Goal: Information Seeking & Learning: Learn about a topic

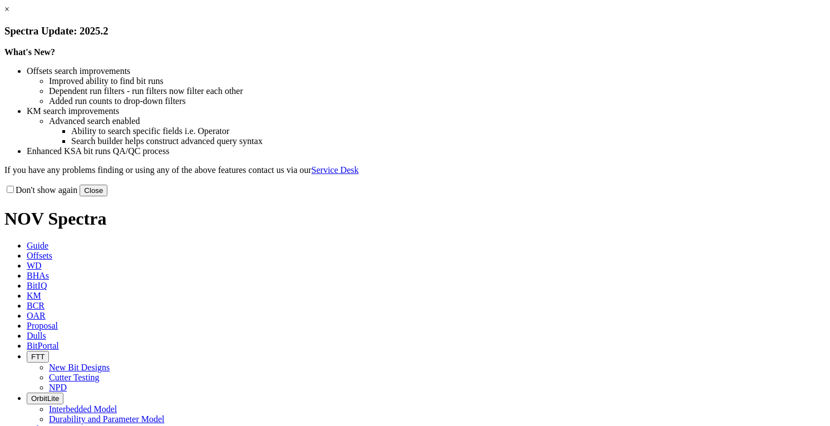
click at [107, 196] on button "Close" at bounding box center [94, 191] width 28 height 12
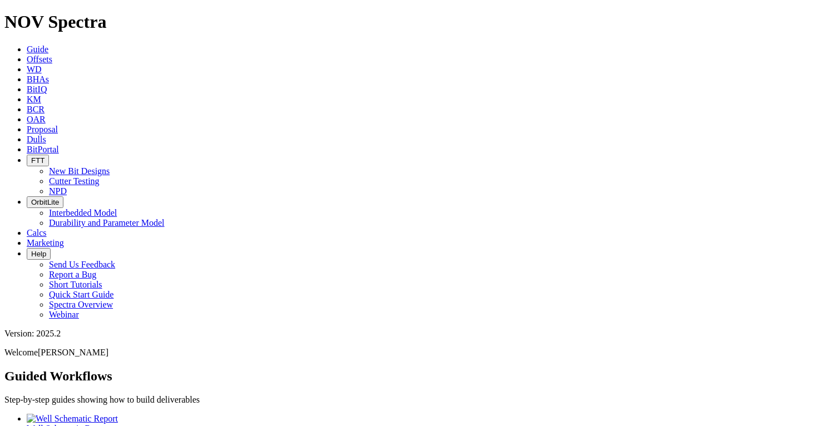
click at [52, 54] on span "Offsets" at bounding box center [40, 58] width 26 height 9
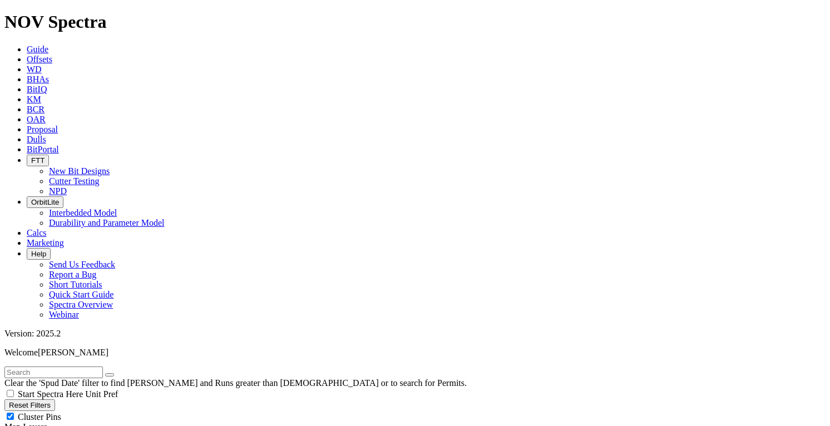
click at [56, 366] on input "text" at bounding box center [53, 372] width 98 height 12
click at [48, 366] on input "text" at bounding box center [53, 372] width 98 height 12
type input "IGO"
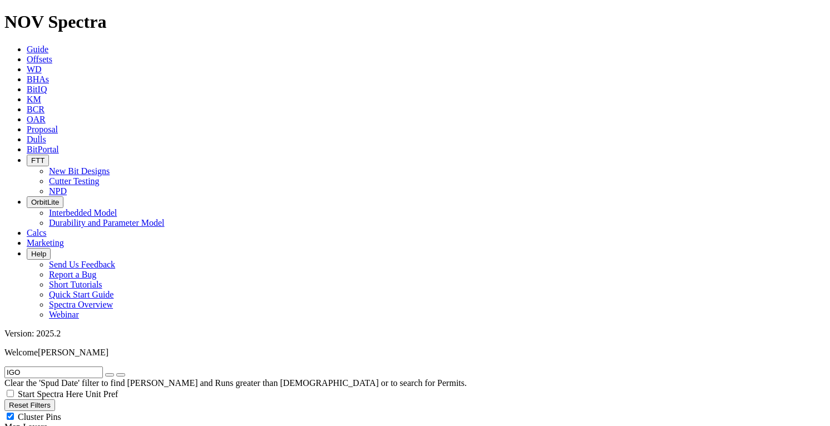
radio input "true"
radio input "false"
type input "10"
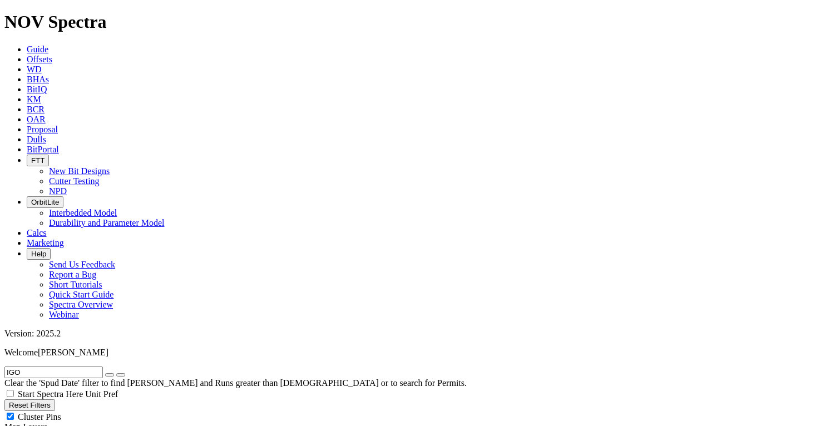
click at [110, 375] on icon "button" at bounding box center [110, 375] width 0 height 0
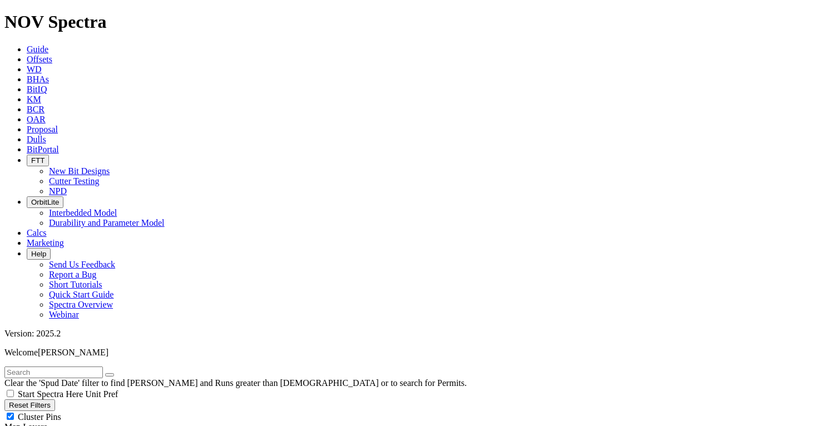
click at [115, 411] on div "Cluster Pins" at bounding box center [414, 416] width 821 height 11
checkbox input "false"
click at [56, 366] on div "Clear the 'Spud Date' filter to find [PERSON_NAME] and Runs greater than [DEMOG…" at bounding box center [414, 377] width 821 height 22
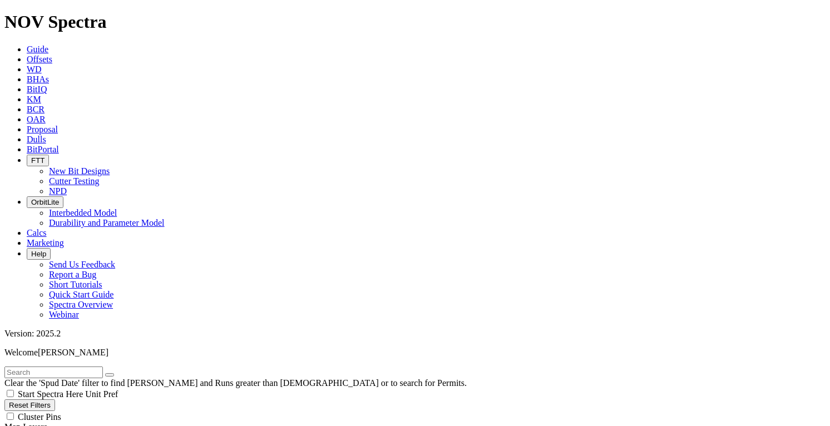
click at [57, 366] on input "text" at bounding box center [53, 372] width 98 height 12
type input "[PERSON_NAME]"
click at [51, 399] on button "Reset Filters" at bounding box center [29, 405] width 51 height 12
radio input "false"
radio input "true"
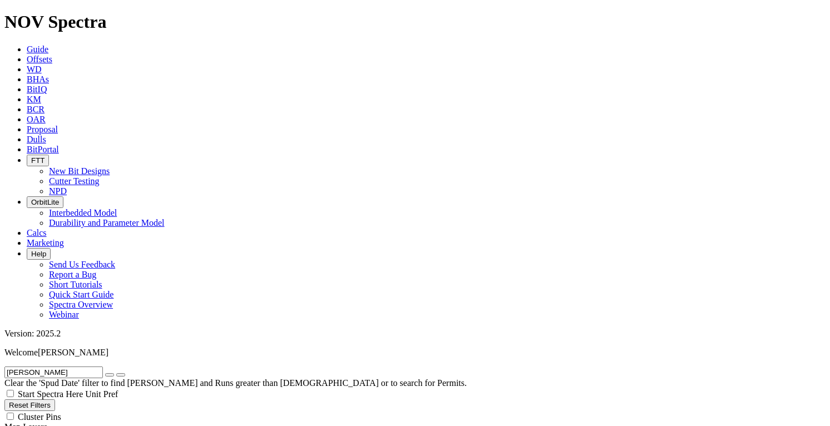
select select
click at [71, 366] on input "text" at bounding box center [53, 372] width 98 height 12
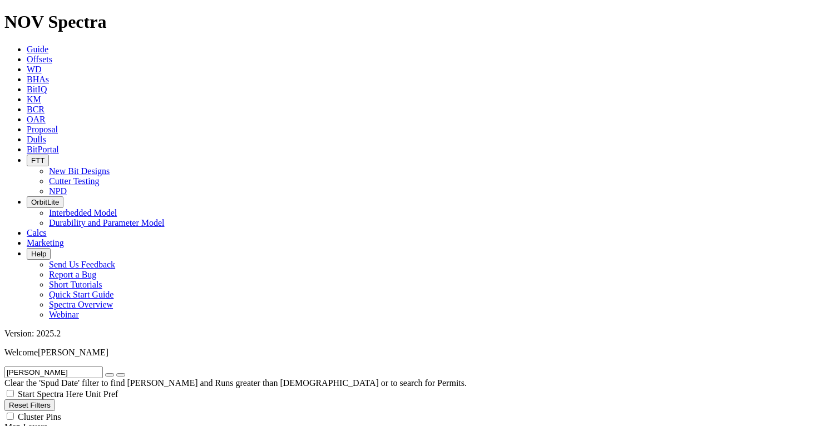
click at [59, 366] on input "[PERSON_NAME]" at bounding box center [53, 372] width 98 height 12
type input "Centerfield"
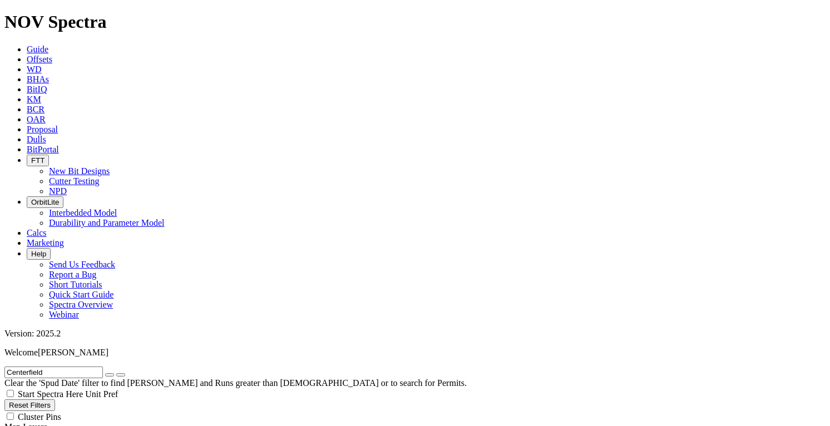
radio input "true"
radio input "false"
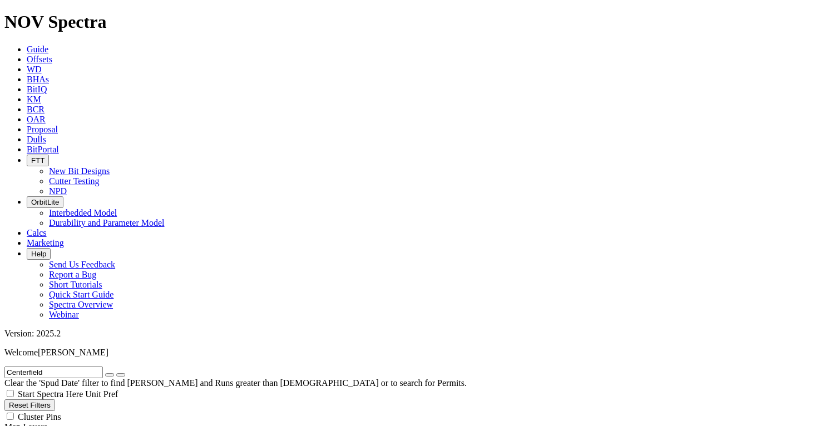
type input "10"
click at [110, 375] on icon "button" at bounding box center [110, 375] width 0 height 0
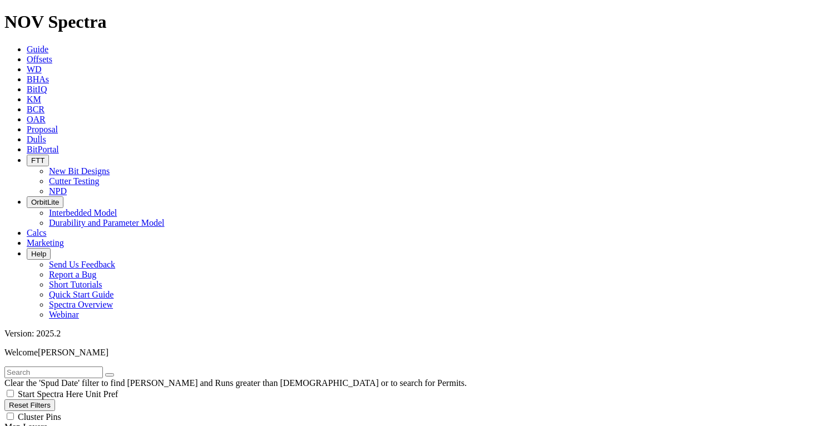
drag, startPoint x: 744, startPoint y: 86, endPoint x: 744, endPoint y: 92, distance: 6.7
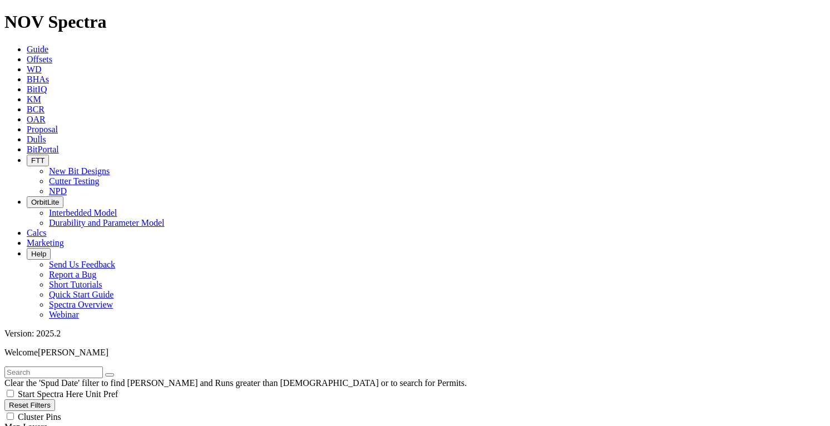
scroll to position [178, 0]
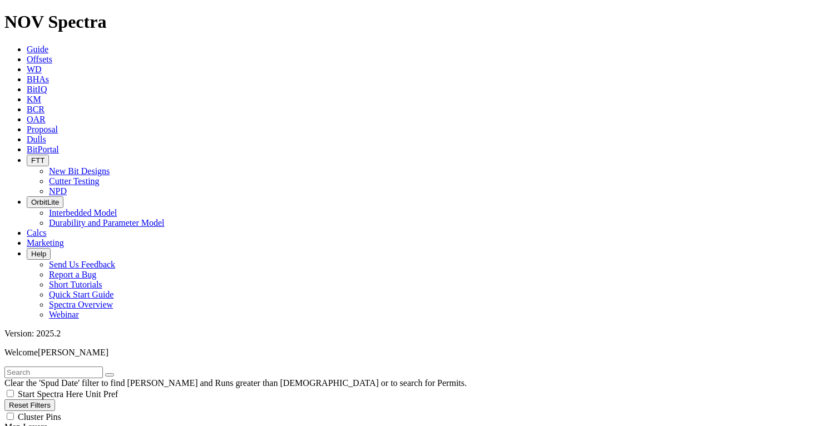
scroll to position [2002, 0]
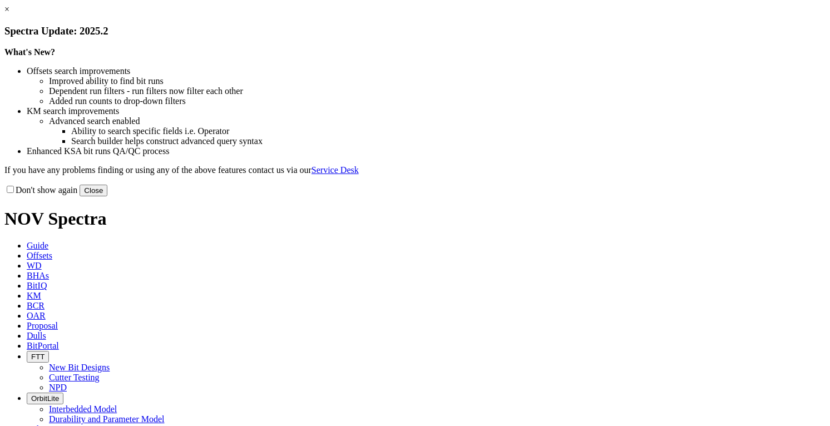
click at [107, 196] on button "Close" at bounding box center [94, 191] width 28 height 12
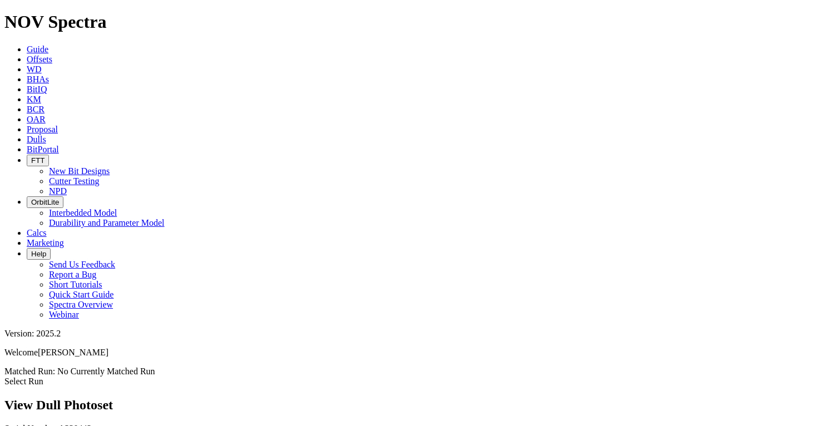
scroll to position [837, 0]
